Goal: Task Accomplishment & Management: Manage account settings

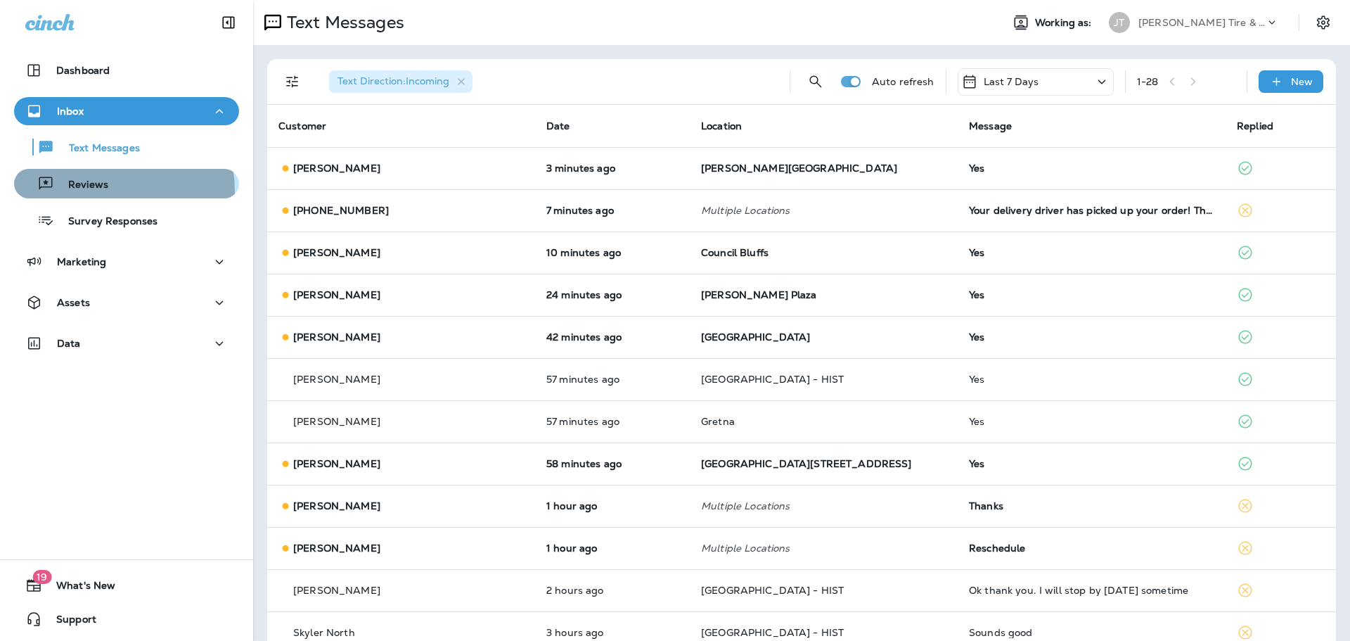
click at [98, 191] on p "Reviews" at bounding box center [81, 185] width 54 height 13
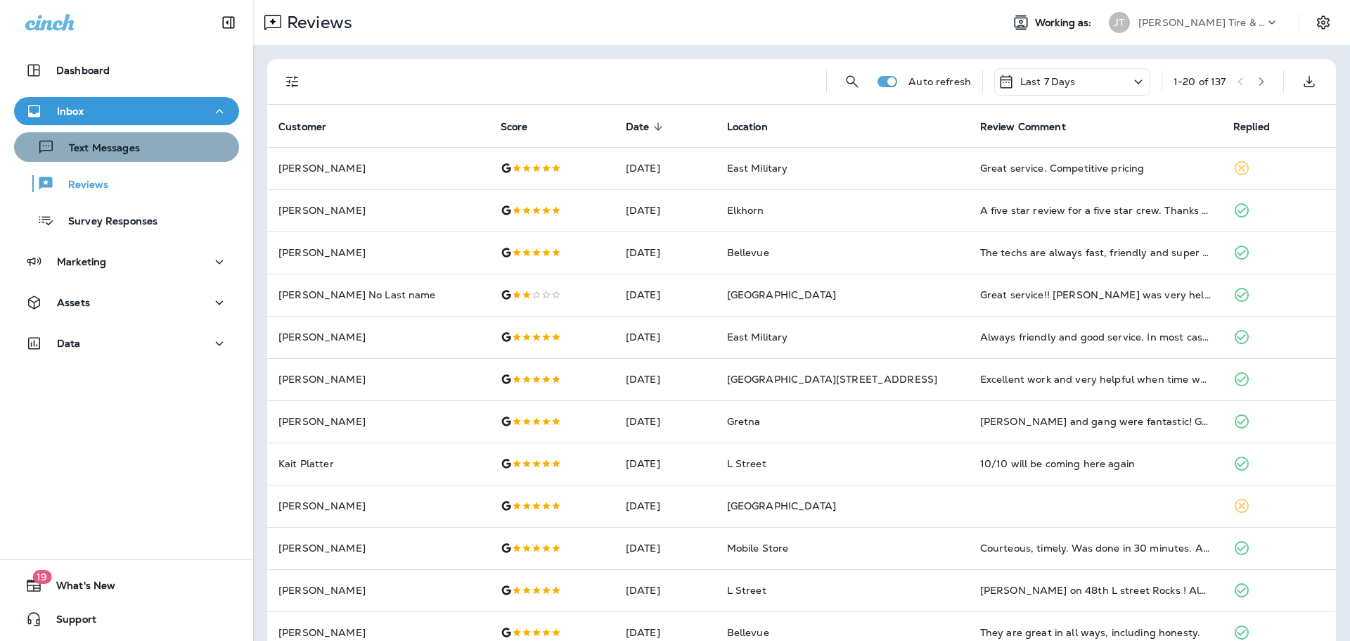
click at [139, 148] on div "Text Messages" at bounding box center [127, 146] width 214 height 21
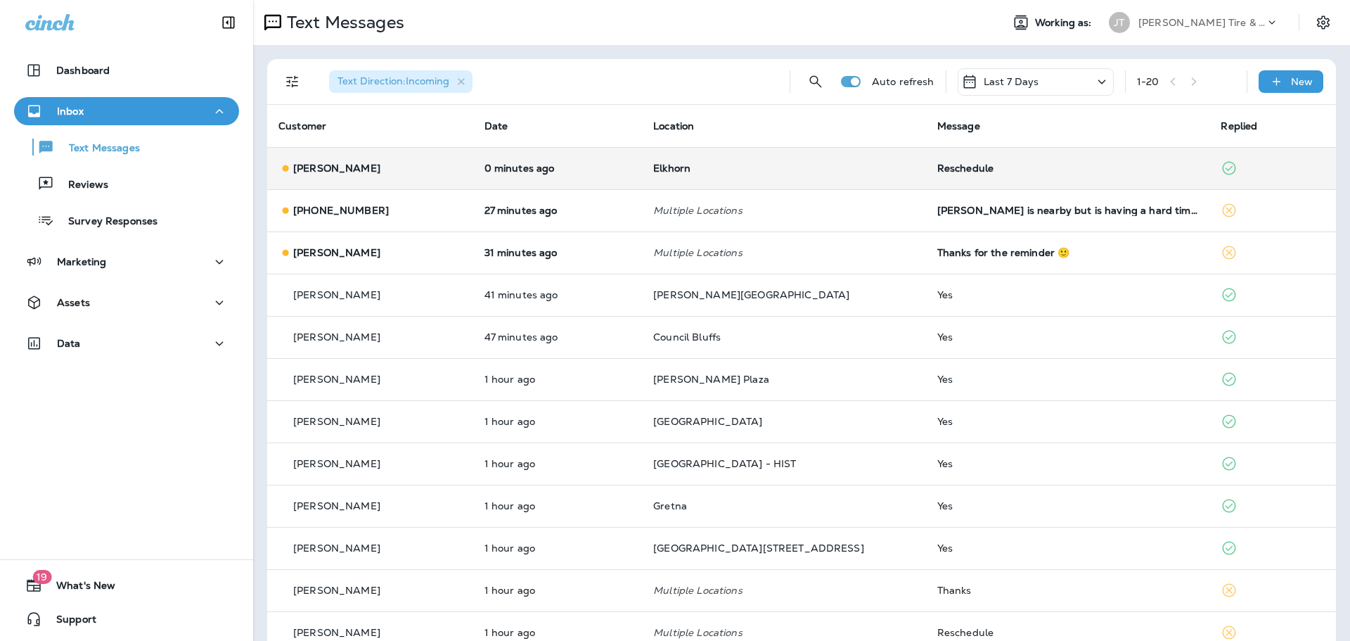
click at [489, 162] on td "0 minutes ago" at bounding box center [557, 168] width 169 height 42
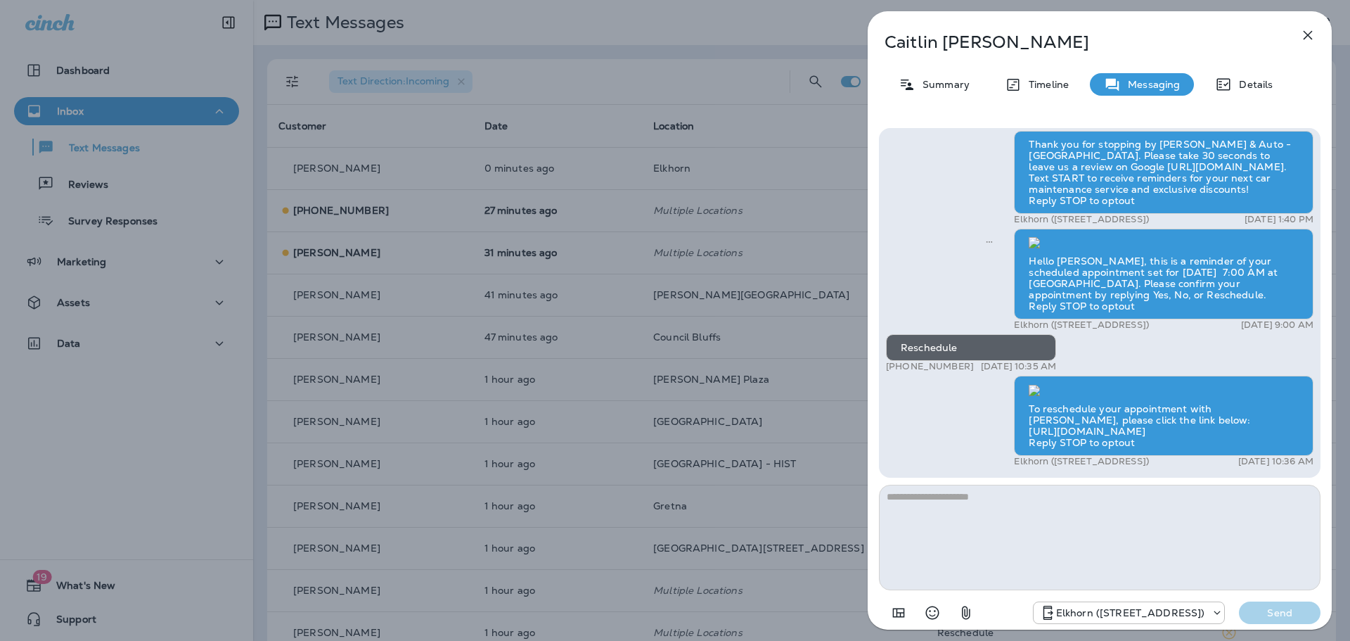
click at [1305, 41] on icon "button" at bounding box center [1308, 35] width 17 height 17
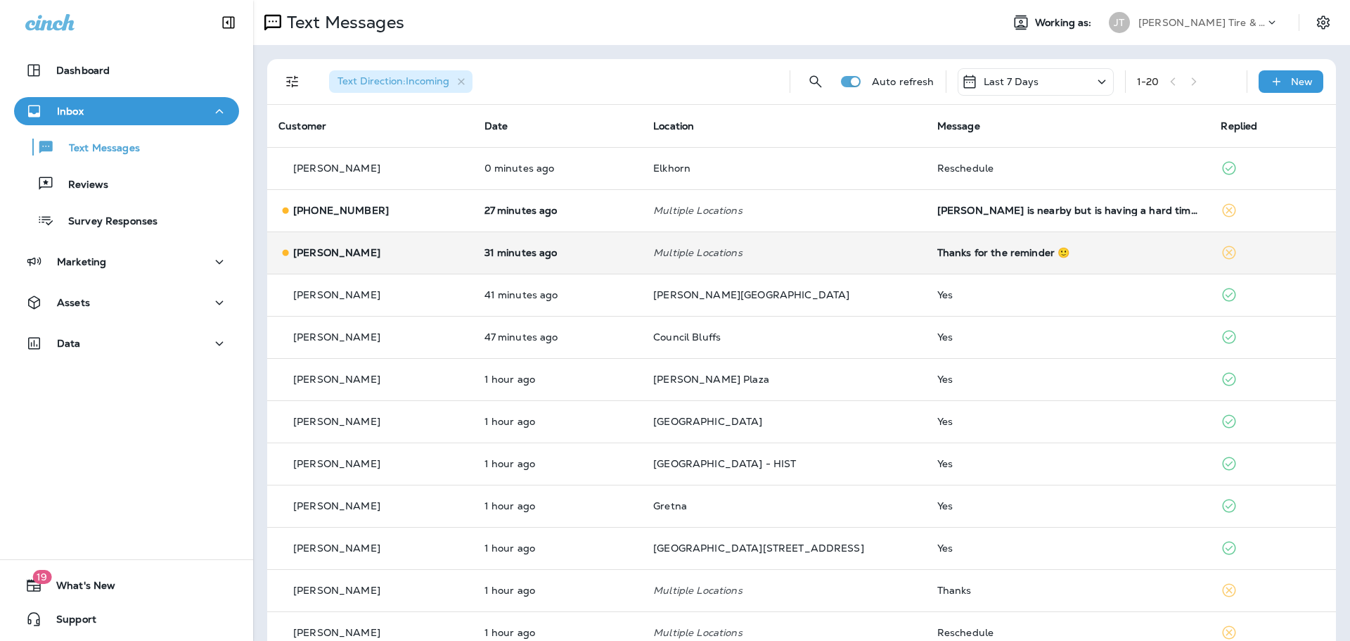
click at [973, 249] on div "Thanks for the reminder 🙂" at bounding box center [1069, 252] width 262 height 11
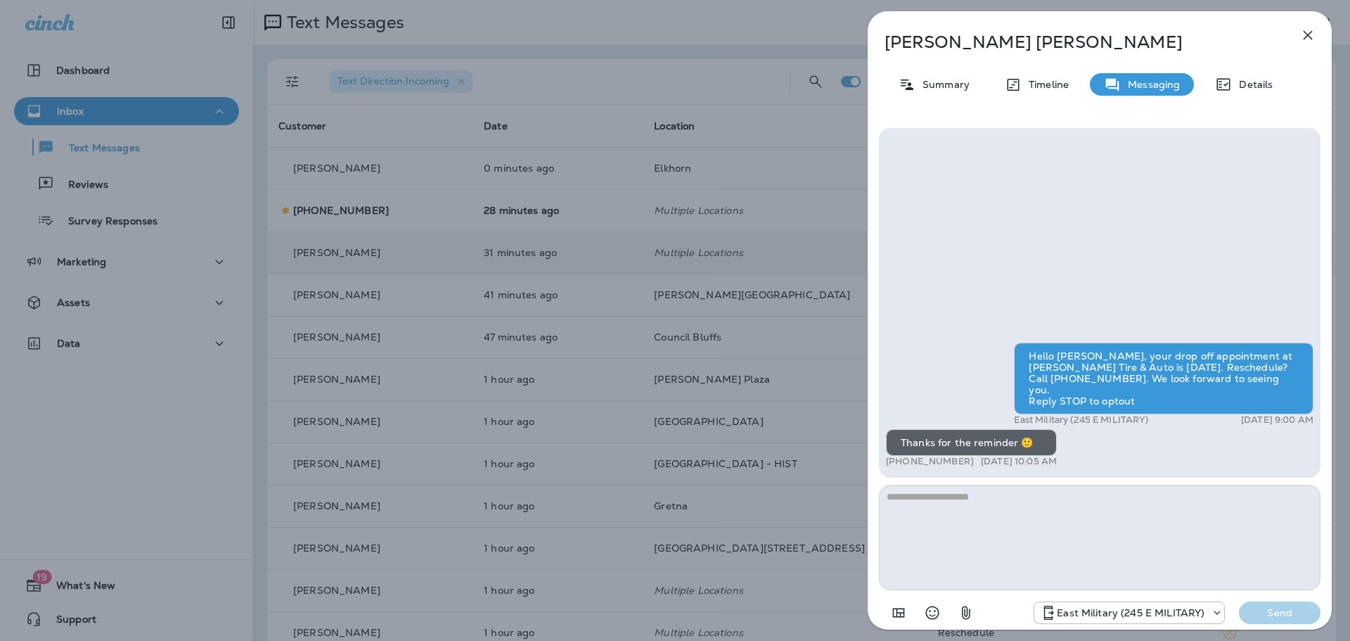
click at [1306, 36] on icon "button" at bounding box center [1308, 35] width 17 height 17
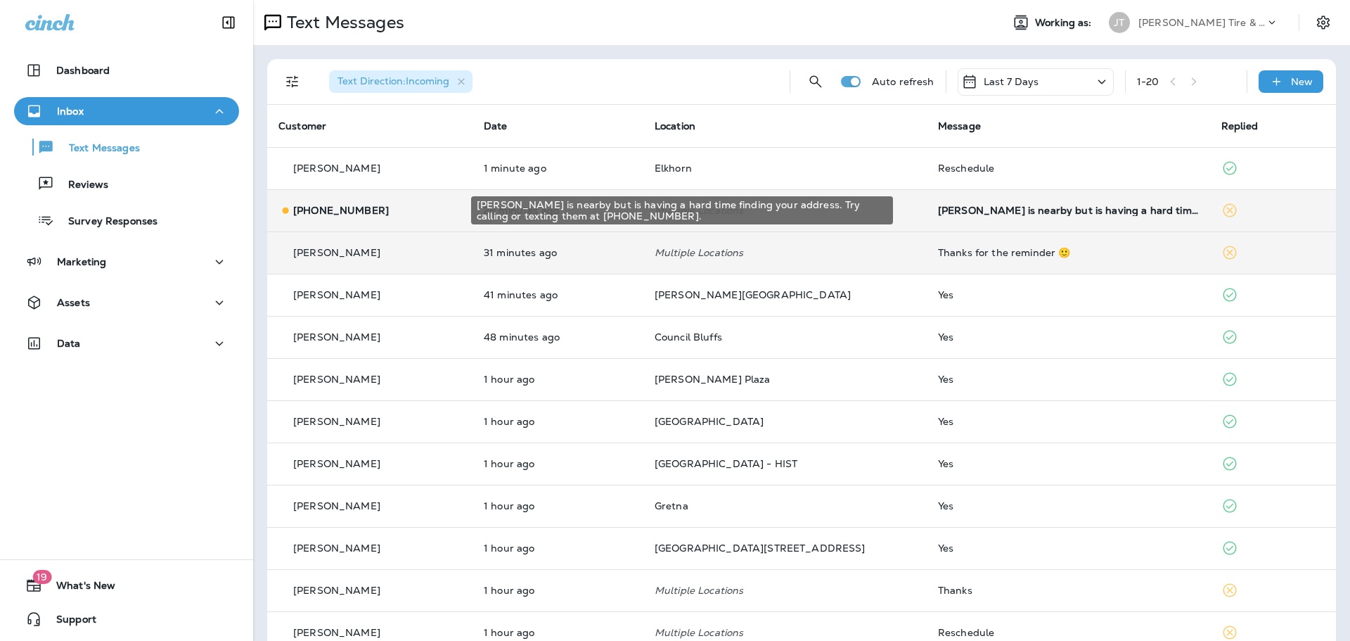
click at [999, 213] on div "[PERSON_NAME] is nearby but is having a hard time finding your address. Try cal…" at bounding box center [1068, 210] width 261 height 11
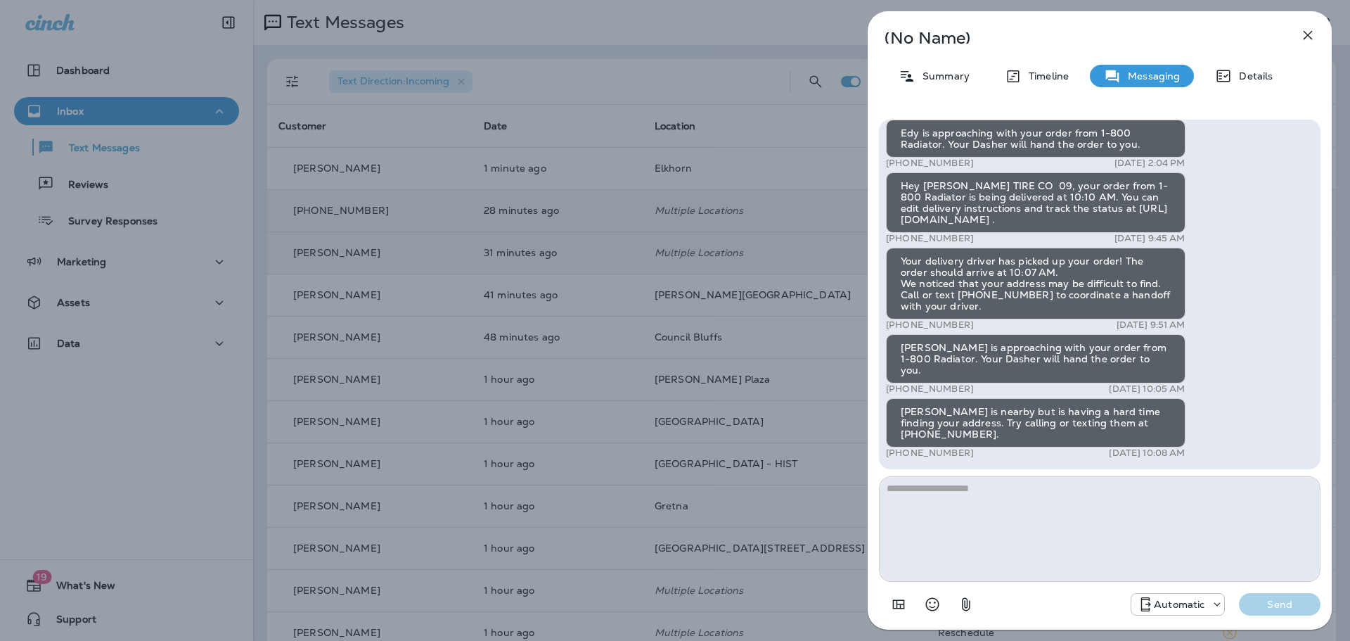
click at [89, 162] on div "(No Name) Summary Timeline Messaging Details Hey [PERSON_NAME] at [PERSON_NAME]…" at bounding box center [675, 320] width 1350 height 641
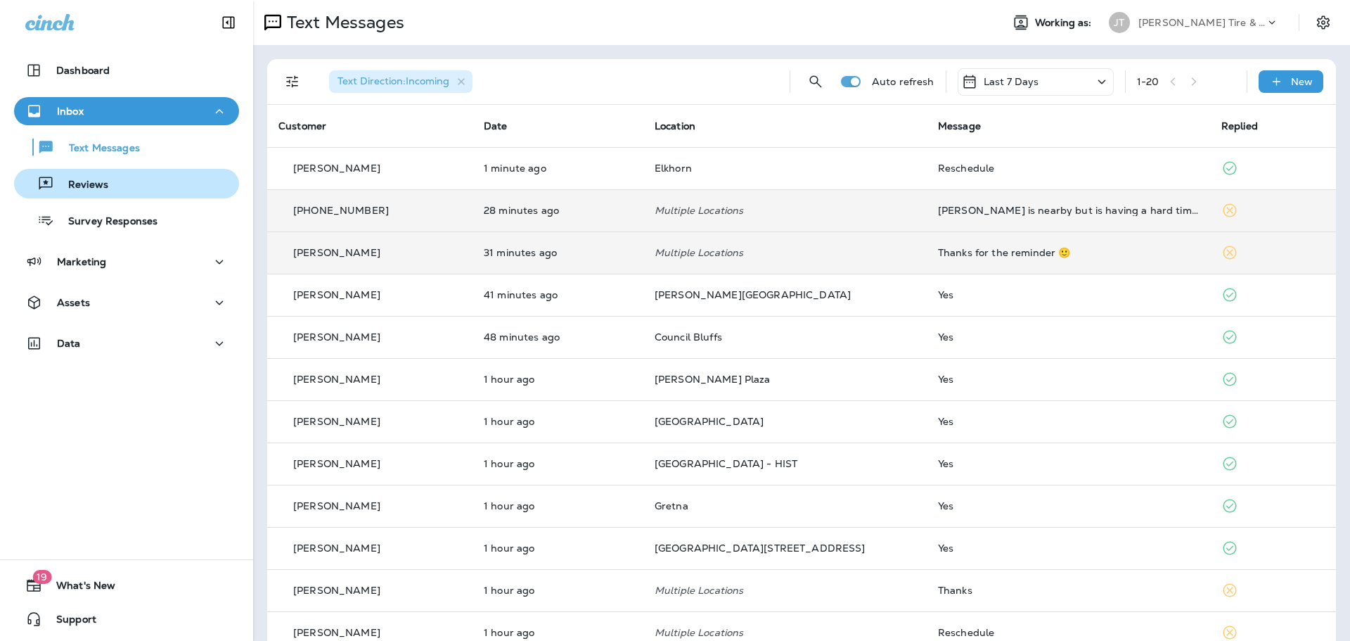
click at [94, 183] on p "Reviews" at bounding box center [81, 185] width 54 height 13
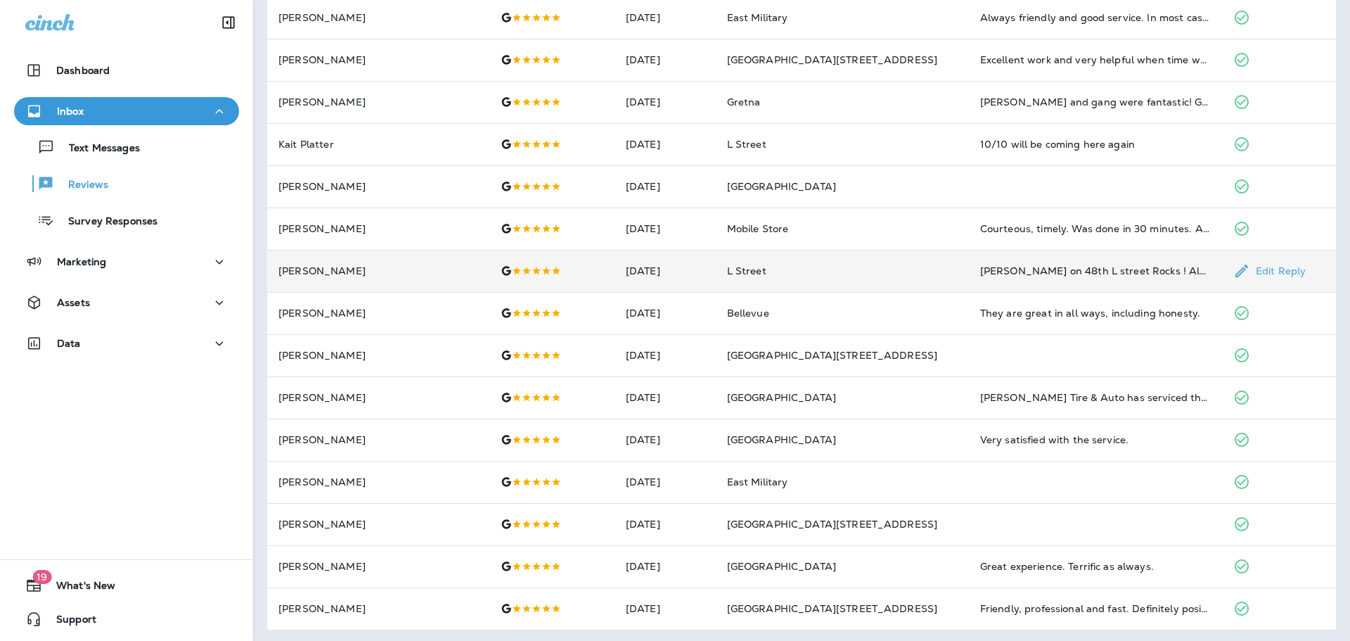
scroll to position [365, 0]
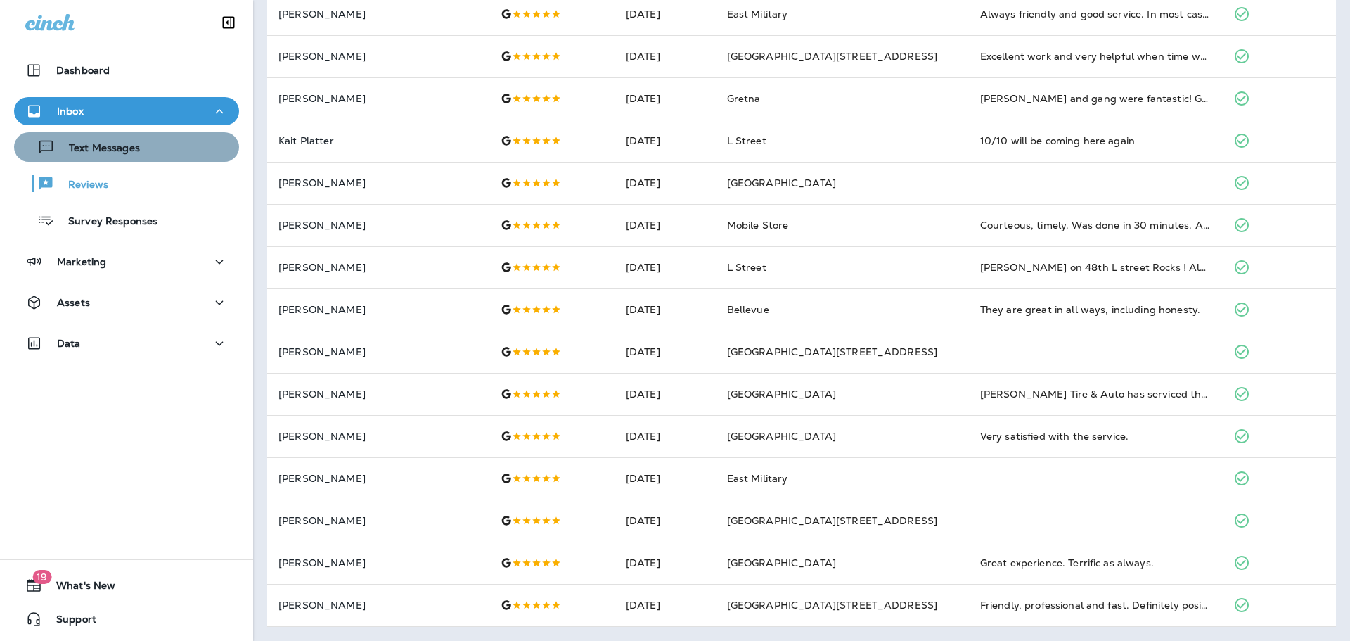
click at [158, 141] on div "Text Messages" at bounding box center [127, 146] width 214 height 21
